Goal: Navigation & Orientation: Understand site structure

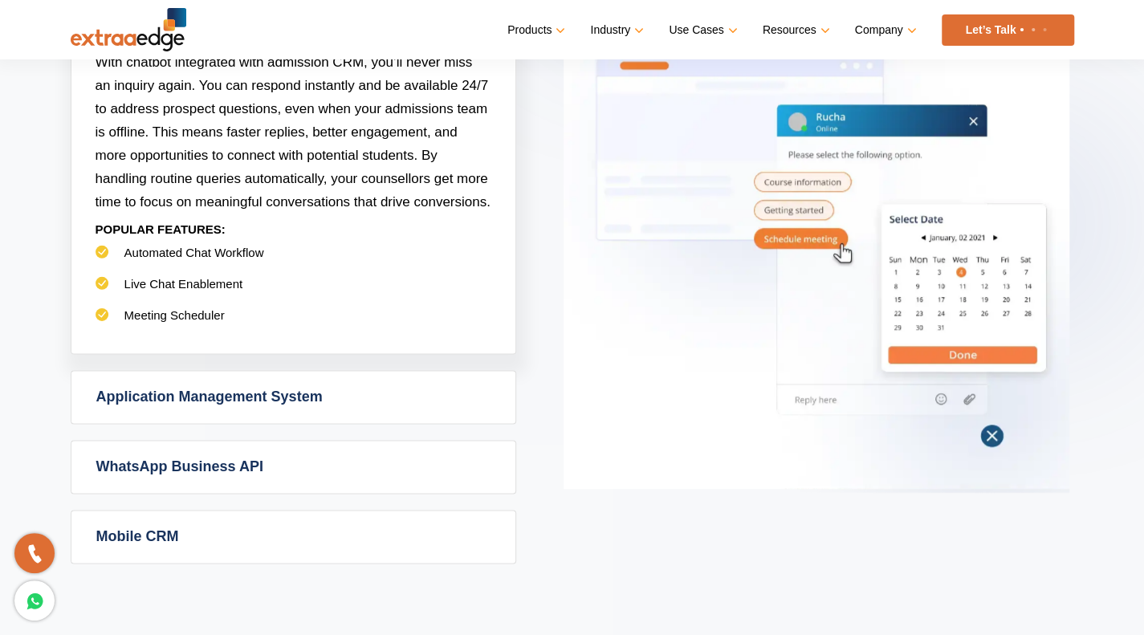
scroll to position [985, 0]
click at [412, 385] on link "Application Management System" at bounding box center [293, 396] width 444 height 52
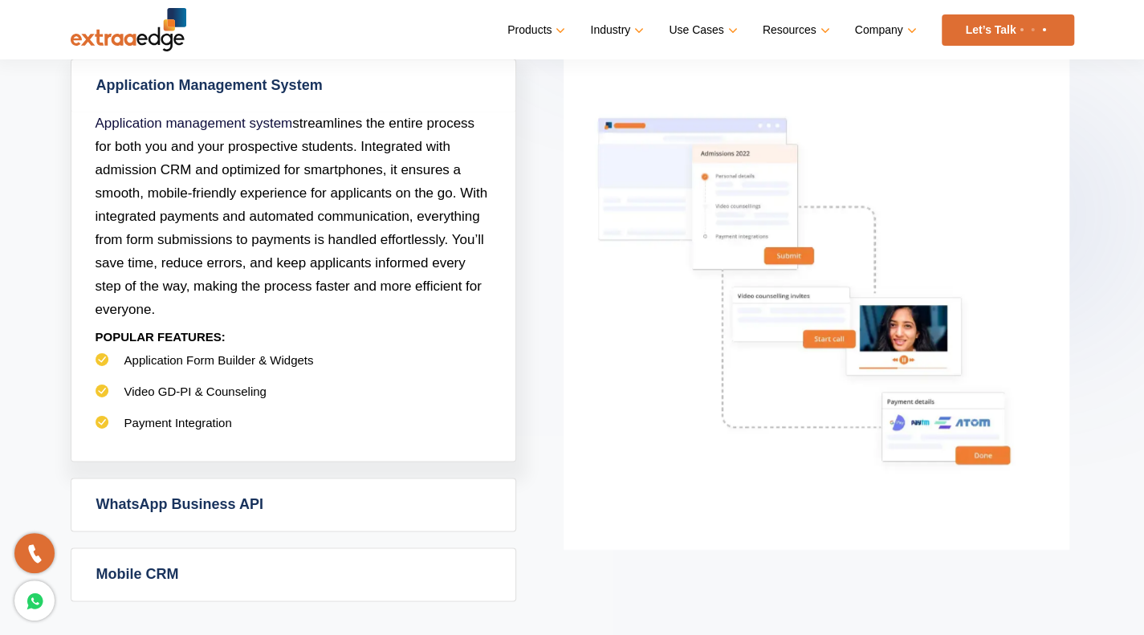
scroll to position [993, 0]
click at [373, 497] on link "WhatsApp Business API" at bounding box center [293, 505] width 444 height 52
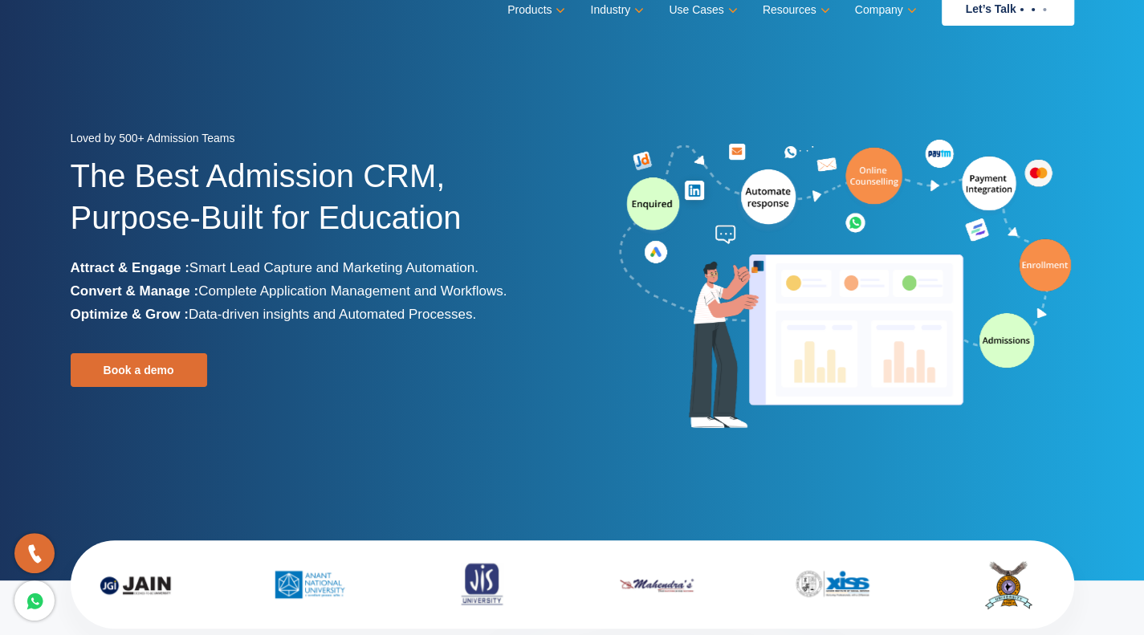
scroll to position [0, 0]
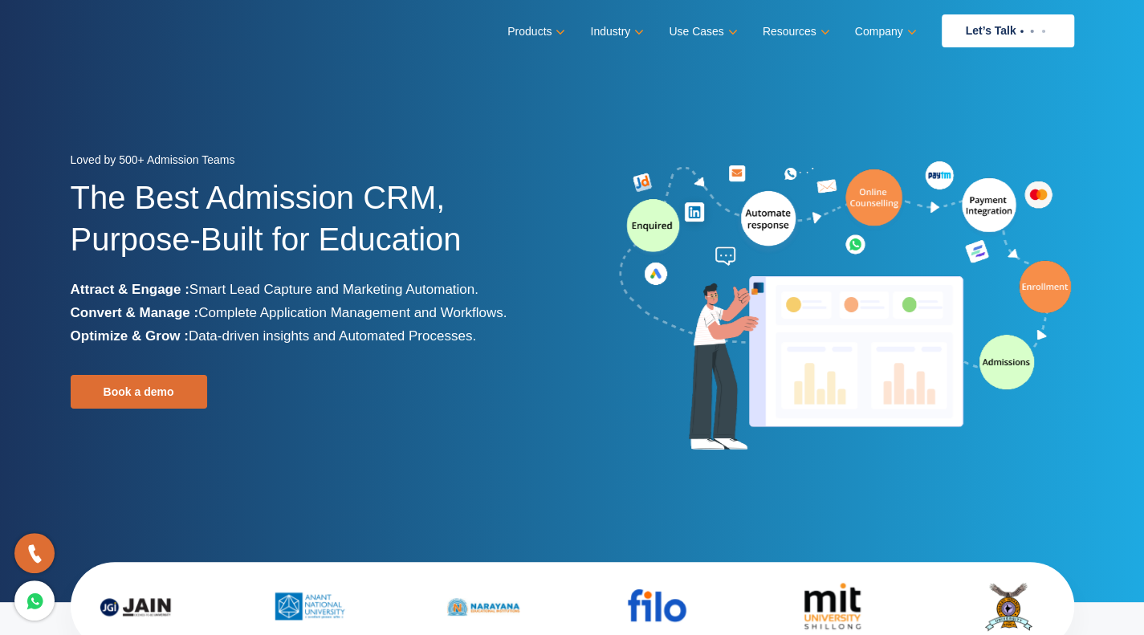
click at [579, 337] on div at bounding box center [830, 307] width 514 height 300
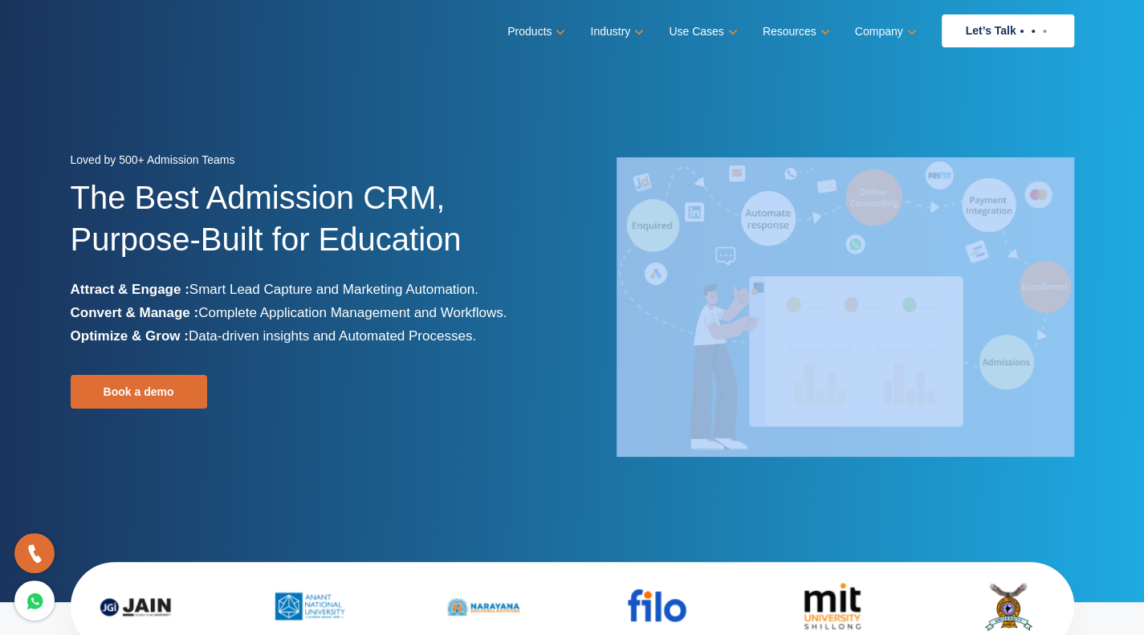
click at [579, 337] on div at bounding box center [830, 307] width 514 height 300
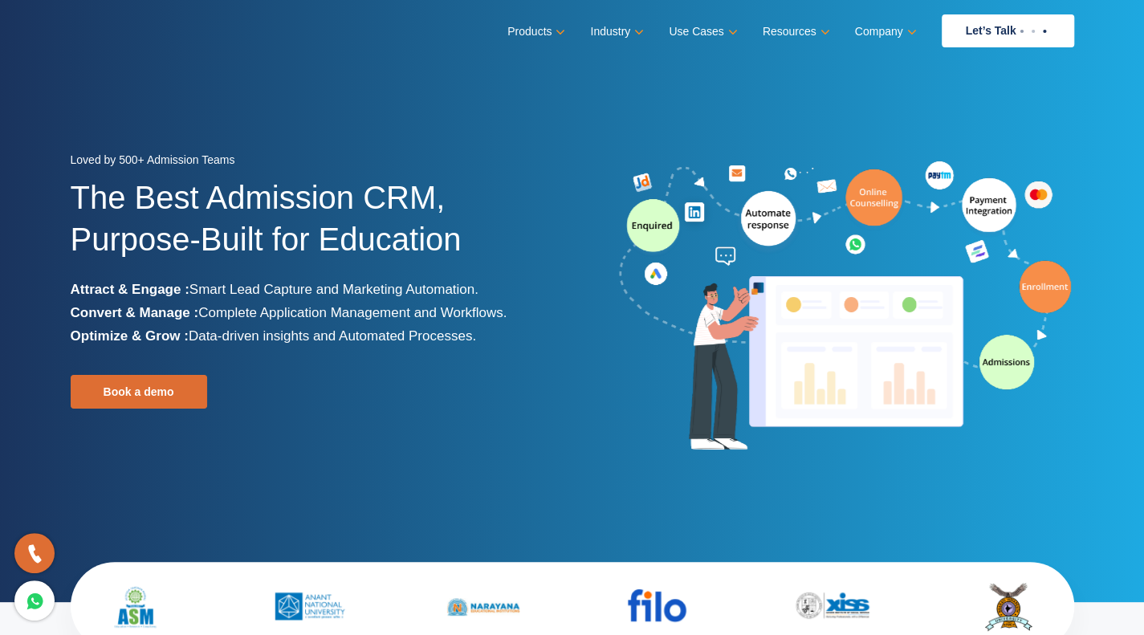
click at [579, 337] on div at bounding box center [830, 307] width 514 height 300
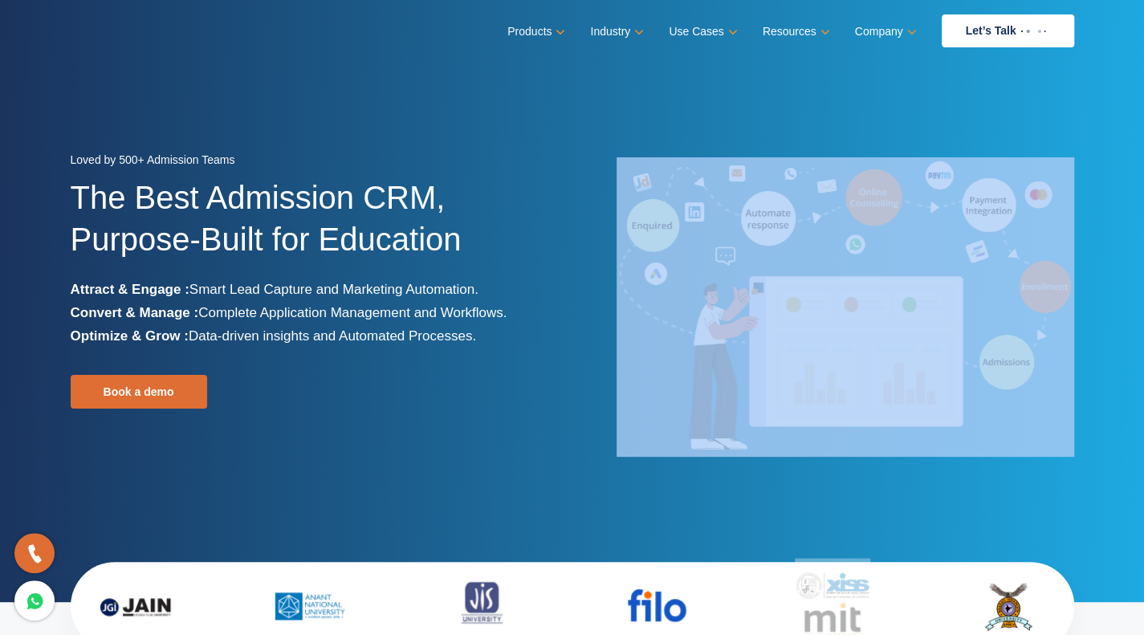
click at [576, 335] on div at bounding box center [830, 307] width 514 height 300
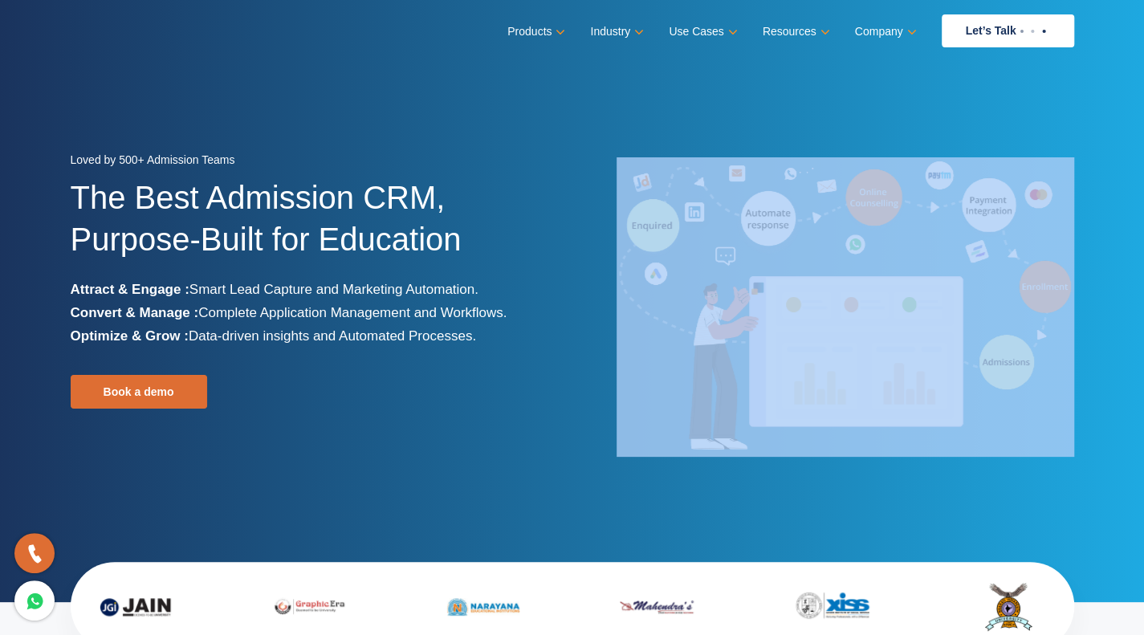
click at [576, 335] on div at bounding box center [830, 307] width 514 height 300
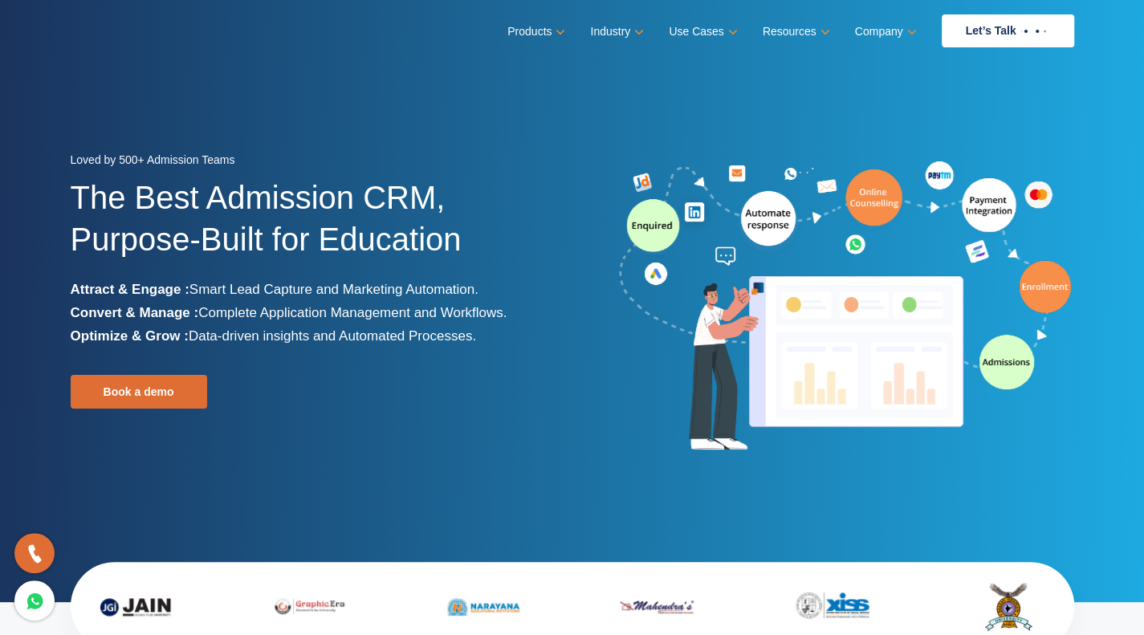
click at [576, 335] on div at bounding box center [830, 307] width 514 height 300
